Goal: Task Accomplishment & Management: Manage account settings

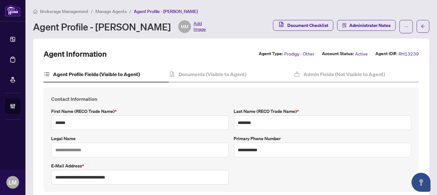
click at [105, 10] on span "Manage Agents" at bounding box center [110, 12] width 31 height 6
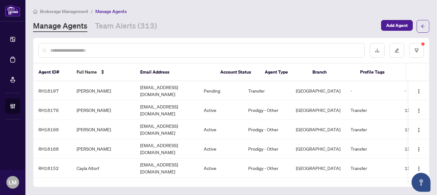
click at [83, 51] on input "text" at bounding box center [204, 50] width 309 height 7
type input "*****"
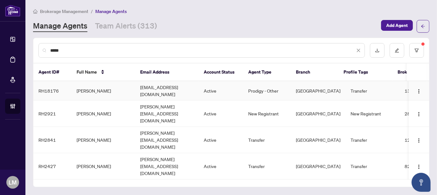
click at [77, 85] on td "[PERSON_NAME]" at bounding box center [103, 90] width 64 height 19
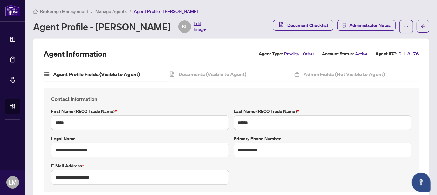
click at [194, 27] on span "Edit Image" at bounding box center [200, 26] width 12 height 13
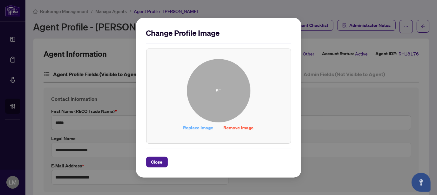
click at [194, 127] on span "Replace Image" at bounding box center [198, 128] width 30 height 10
click at [157, 160] on span "Close" at bounding box center [156, 162] width 11 height 10
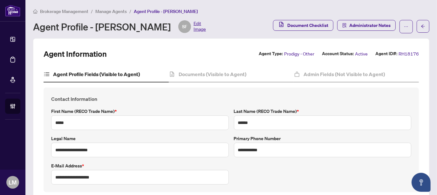
click at [194, 26] on span "Edit Image" at bounding box center [200, 26] width 12 height 13
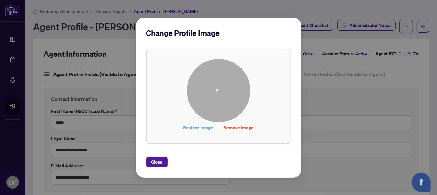
click at [197, 126] on span "Replace Image" at bounding box center [198, 128] width 30 height 10
click at [234, 129] on span "Remove Image" at bounding box center [239, 128] width 30 height 10
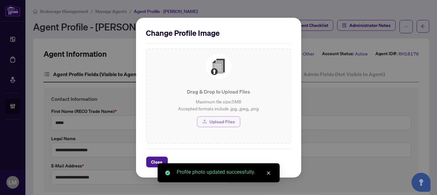
click at [222, 120] on span "Upload Files" at bounding box center [222, 122] width 25 height 10
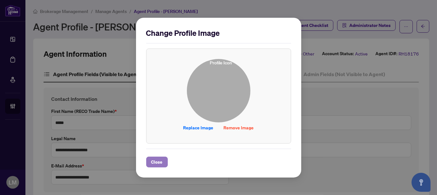
click at [151, 160] on span "Close" at bounding box center [156, 162] width 11 height 10
